Goal: Task Accomplishment & Management: Manage account settings

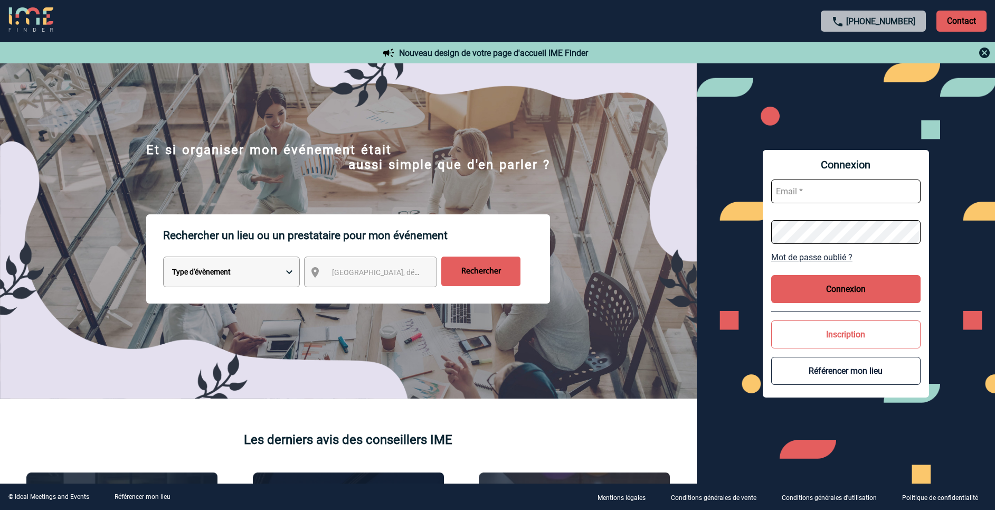
click at [820, 190] on input "text" at bounding box center [845, 192] width 149 height 24
type input "[EMAIL_ADDRESS][DOMAIN_NAME]"
click at [814, 190] on input "text" at bounding box center [845, 192] width 149 height 24
type input "[EMAIL_ADDRESS][DOMAIN_NAME]"
click at [828, 260] on link "Mot de passe oublié ?" at bounding box center [845, 257] width 149 height 10
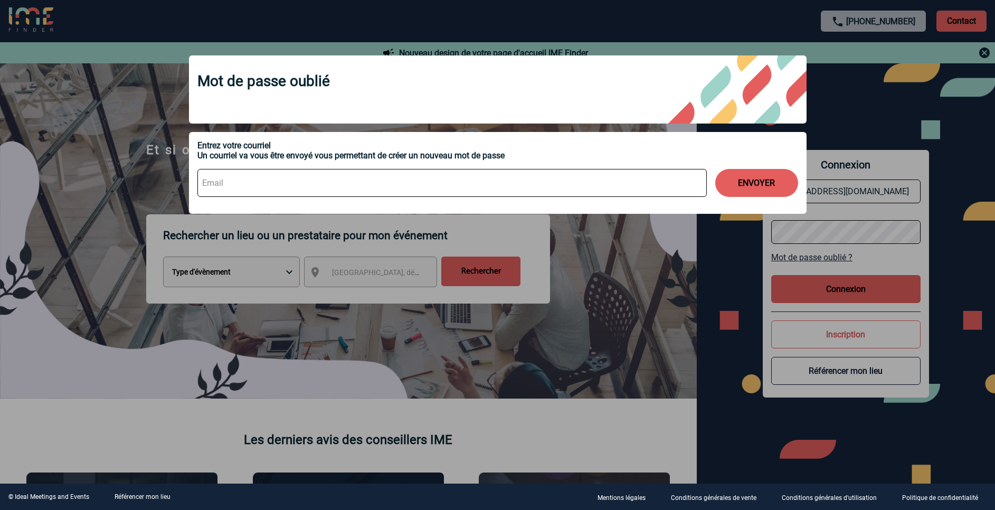
click at [531, 174] on input at bounding box center [451, 183] width 509 height 28
type input "[EMAIL_ADDRESS][DOMAIN_NAME]"
click at [739, 188] on button "ENVOYER" at bounding box center [756, 183] width 83 height 28
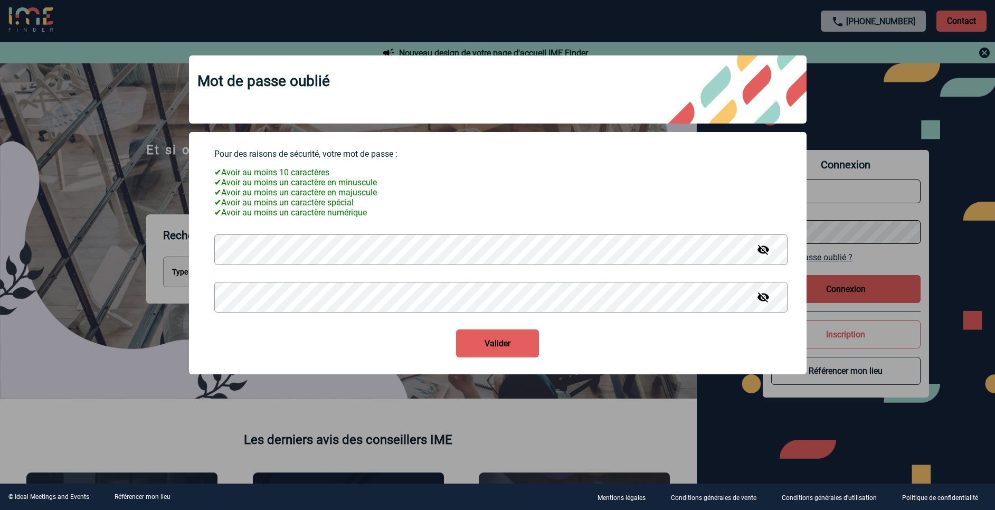
click at [456, 329] on button "Valider" at bounding box center [497, 343] width 83 height 28
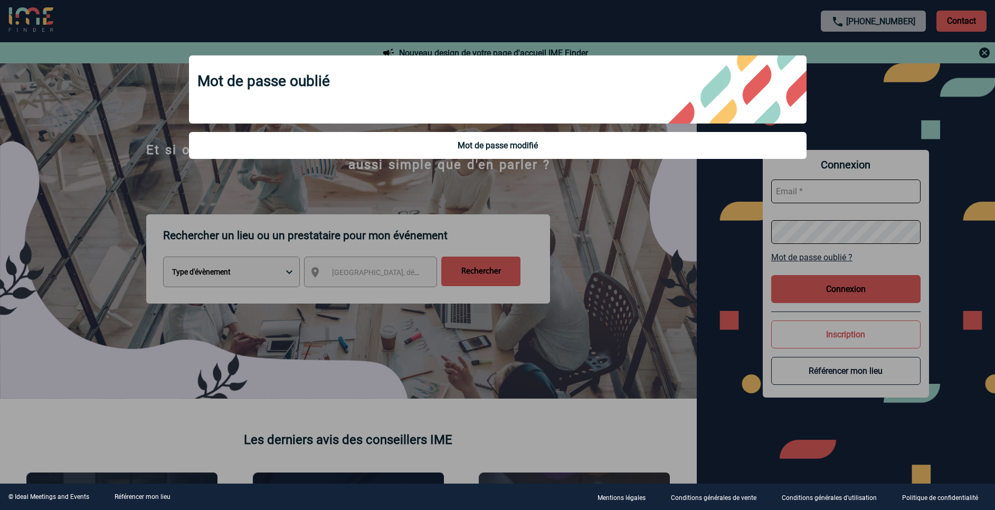
click at [790, 195] on div at bounding box center [497, 255] width 995 height 510
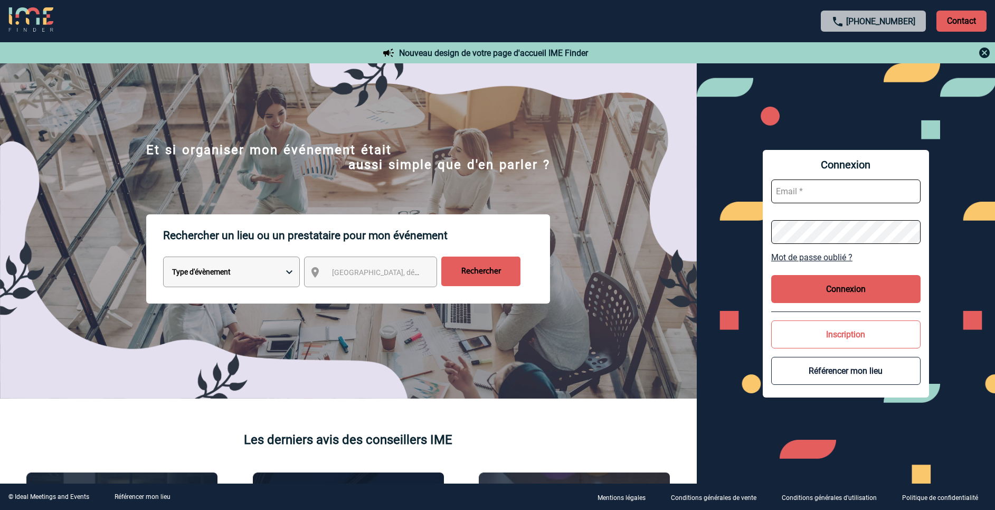
click at [790, 195] on input "text" at bounding box center [845, 192] width 149 height 24
type input "[EMAIL_ADDRESS][DOMAIN_NAME]"
click at [807, 245] on form "[EMAIL_ADDRESS][DOMAIN_NAME]" at bounding box center [845, 211] width 149 height 81
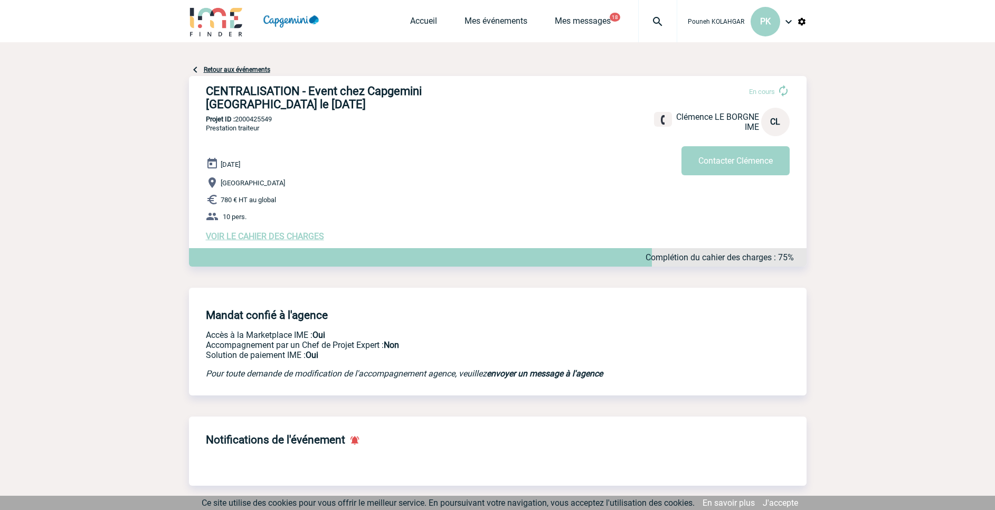
click at [826, 291] on body "Pouneh KOLAHGAR PK Accueil Mes événements" at bounding box center [497, 497] width 995 height 994
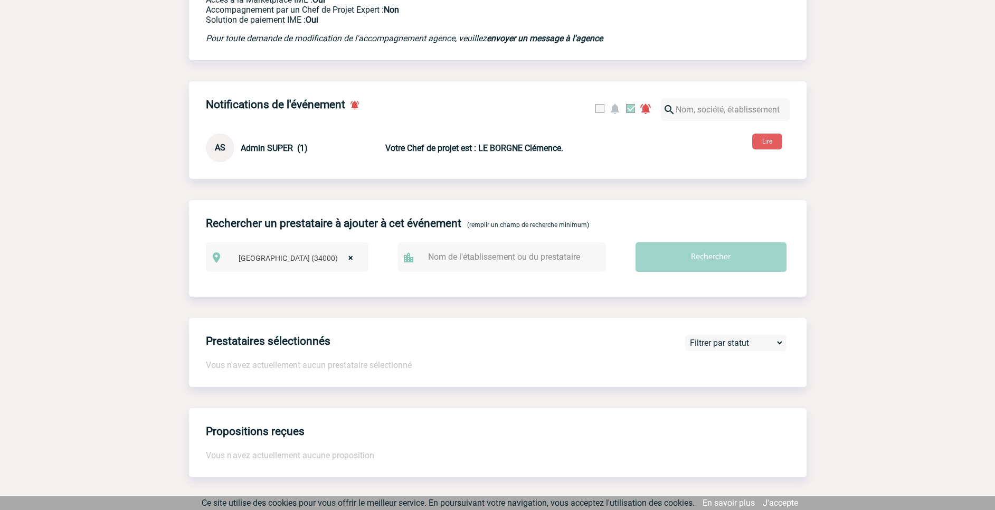
scroll to position [41, 0]
